Goal: Information Seeking & Learning: Learn about a topic

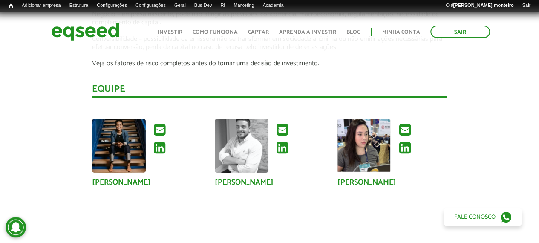
scroll to position [1448, 0]
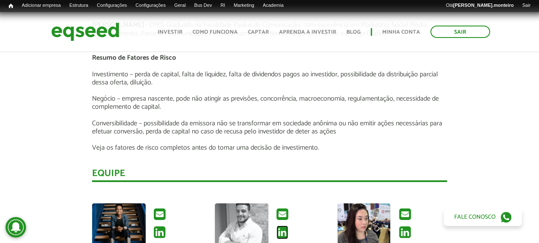
click at [284, 225] on icon at bounding box center [281, 232] width 11 height 14
